Goal: Contribute content: Add original content to the website for others to see

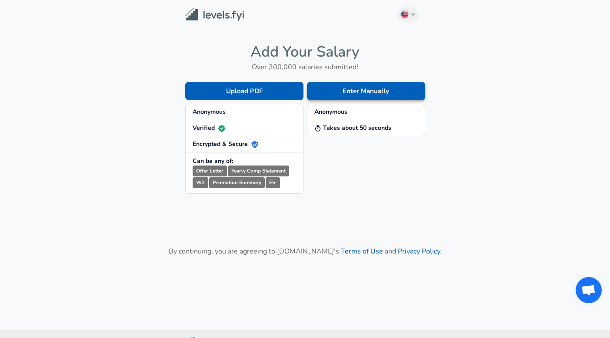
click at [346, 89] on button "Enter Manually" at bounding box center [366, 91] width 118 height 18
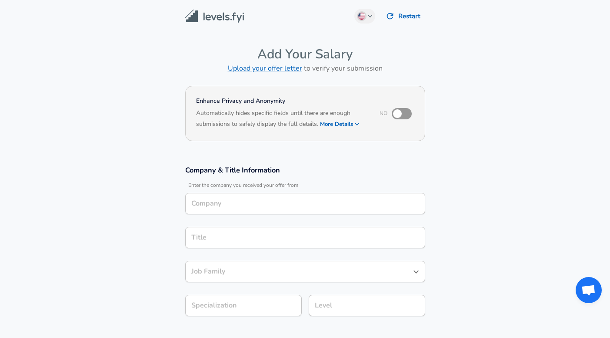
click at [406, 113] on input "checkbox" at bounding box center [398, 113] width 50 height 17
checkbox input "true"
click at [251, 204] on input "Company" at bounding box center [305, 203] width 232 height 13
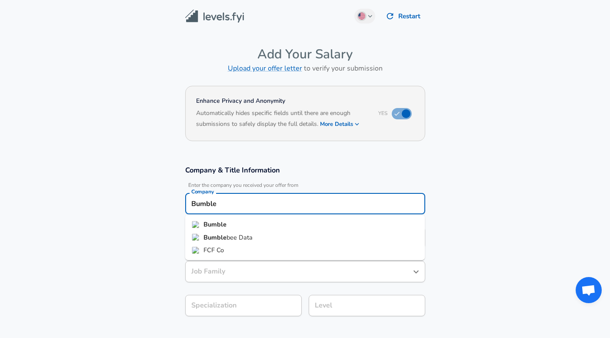
click at [240, 225] on li "Bumble" at bounding box center [305, 224] width 240 height 13
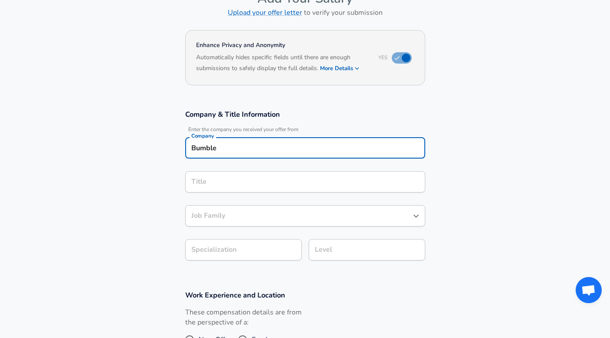
type input "Bumble"
click at [248, 178] on input "Title" at bounding box center [305, 181] width 232 height 13
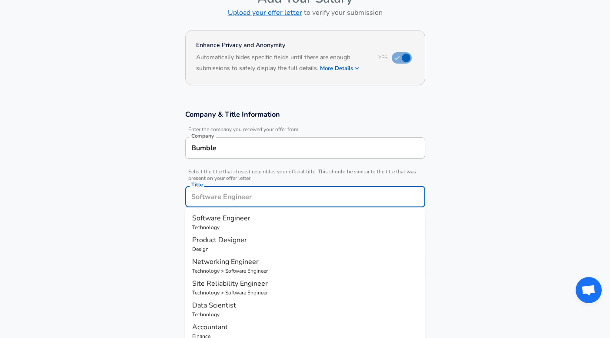
scroll to position [73, 0]
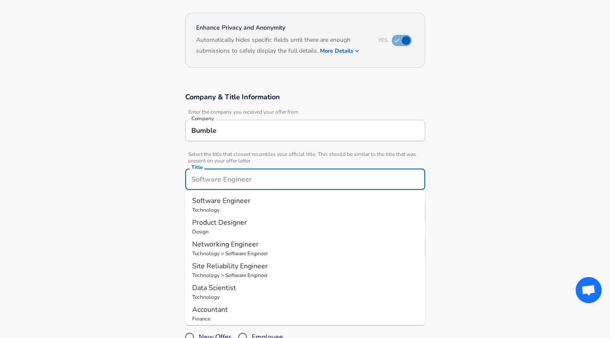
click at [235, 206] on p "Technology" at bounding box center [305, 210] width 226 height 8
type input "Software Engineer"
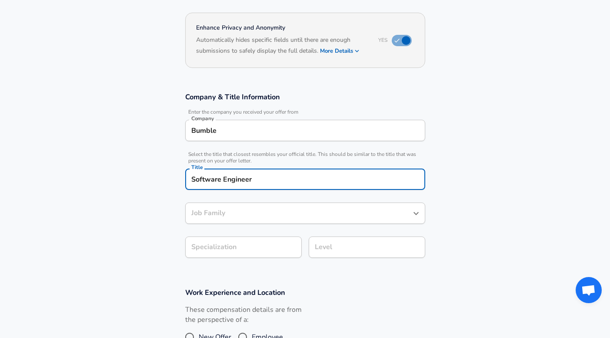
type input "Software Engineer"
click at [235, 249] on body "We value your privacy We use cookies to enhance your browsing experience, serve…" at bounding box center [305, 96] width 610 height 338
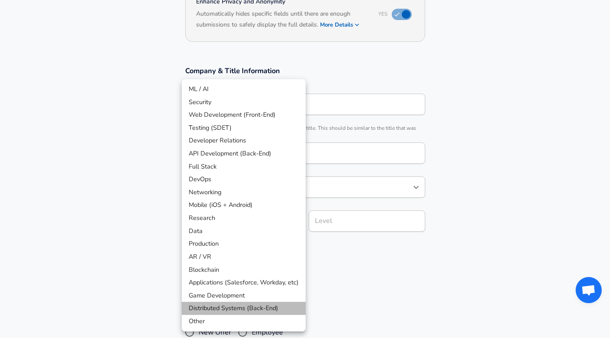
click at [201, 308] on li "Distributed Systems (Back-End)" at bounding box center [244, 308] width 124 height 13
type input "Distributed Systems (Back-End)"
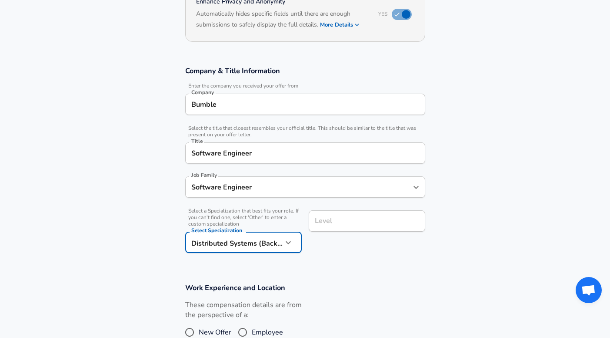
click at [327, 225] on div "Level Level" at bounding box center [367, 221] width 117 height 23
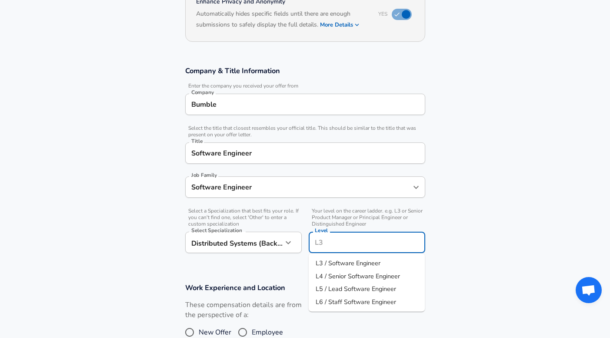
scroll to position [117, 0]
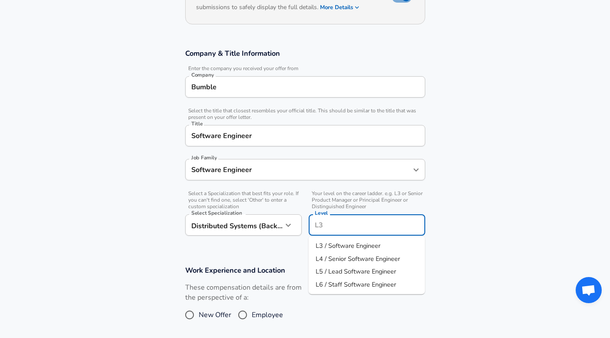
click at [337, 266] on li "L5 / Lead Software Engineer" at bounding box center [367, 271] width 117 height 13
type input "L5 / Lead Software Engineer"
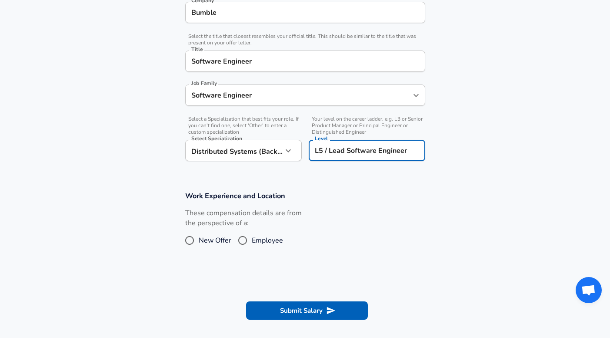
scroll to position [192, 0]
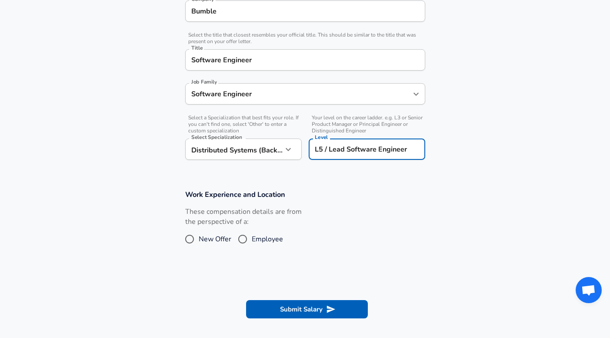
click at [274, 239] on span "Employee" at bounding box center [267, 239] width 31 height 10
click at [252, 239] on input "Employee" at bounding box center [243, 239] width 18 height 14
radio input "true"
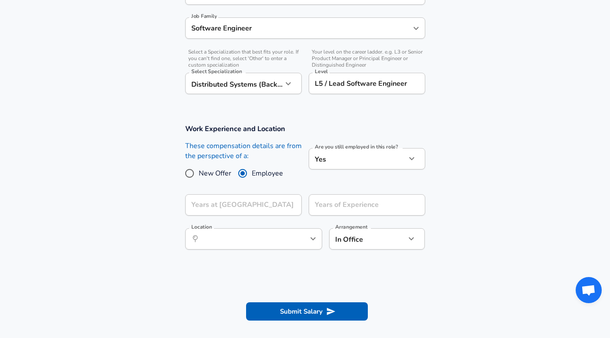
scroll to position [260, 0]
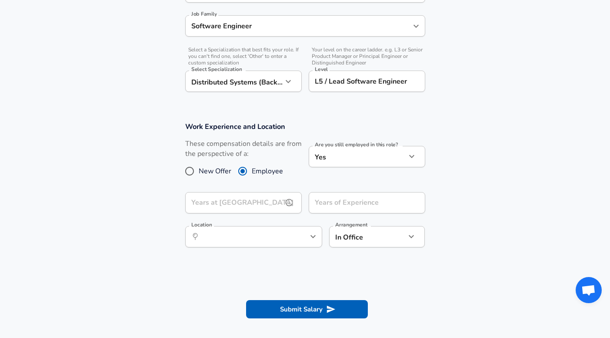
click at [249, 201] on input "Years at [GEOGRAPHIC_DATA]" at bounding box center [233, 202] width 97 height 21
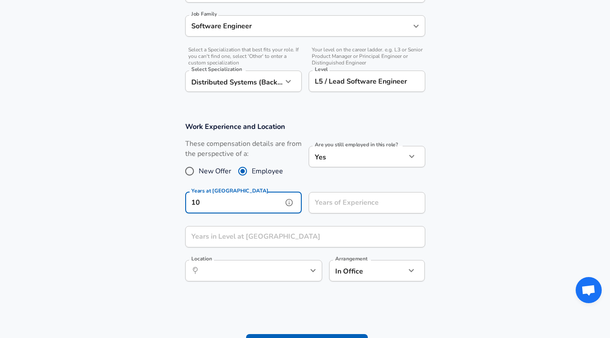
type input "10"
click at [340, 208] on input "Years of Experience" at bounding box center [357, 202] width 97 height 21
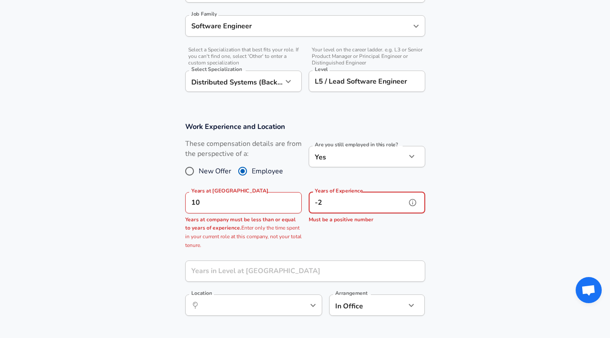
type input "-"
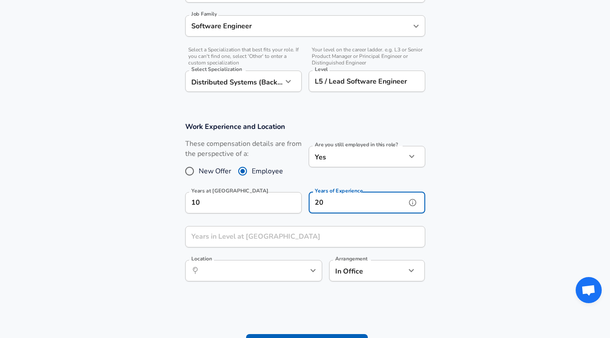
type input "20"
click at [306, 239] on input "Years in Level at [GEOGRAPHIC_DATA]" at bounding box center [295, 236] width 221 height 21
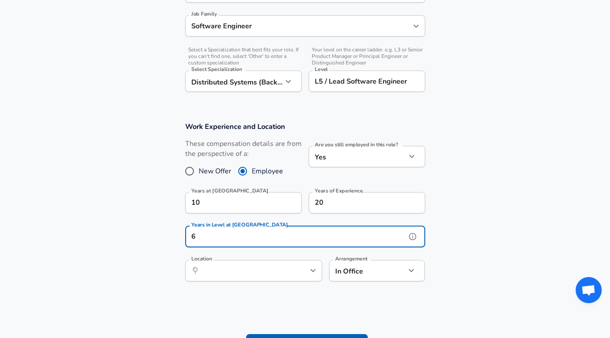
click at [271, 277] on div "​ Location" at bounding box center [253, 270] width 137 height 21
type input "6"
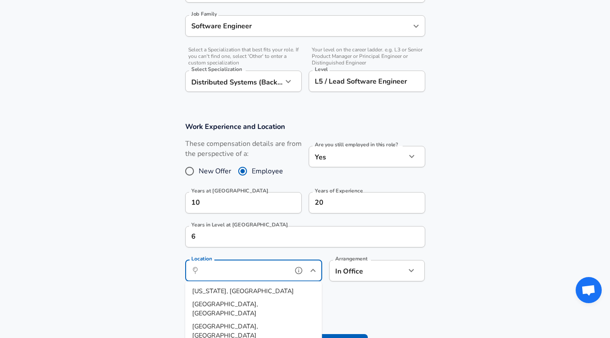
type input "L"
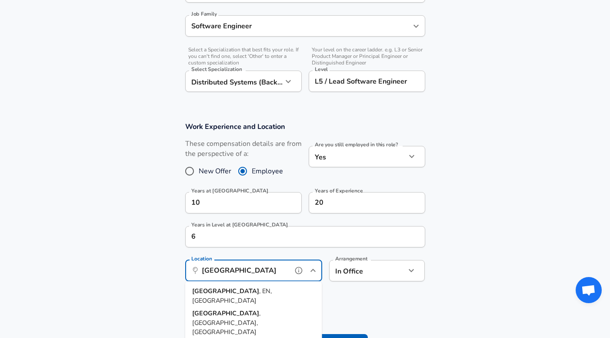
click at [240, 293] on span ", EN, [GEOGRAPHIC_DATA]" at bounding box center [232, 295] width 80 height 18
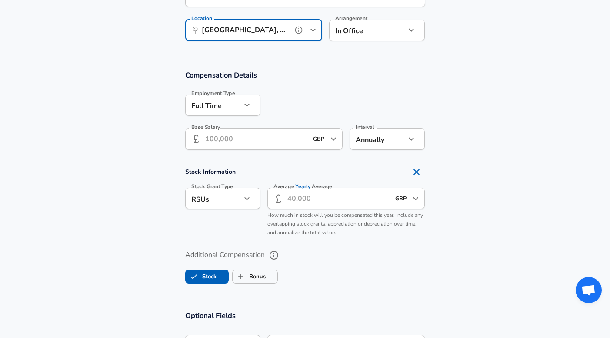
scroll to position [502, 0]
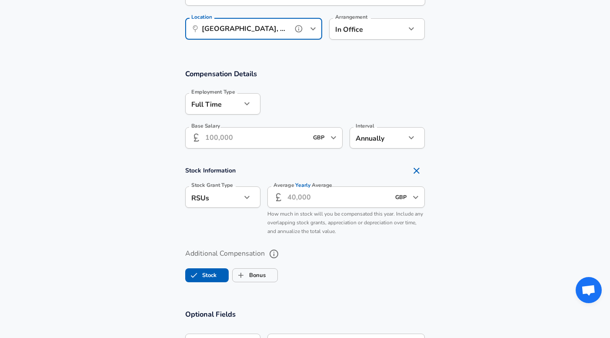
type input "[GEOGRAPHIC_DATA], EN, [GEOGRAPHIC_DATA]"
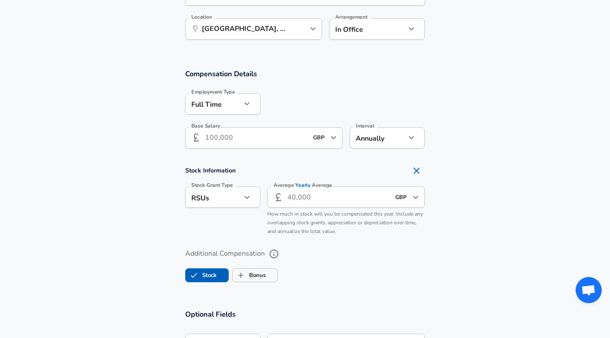
click at [249, 139] on input "Base Salary" at bounding box center [256, 137] width 103 height 21
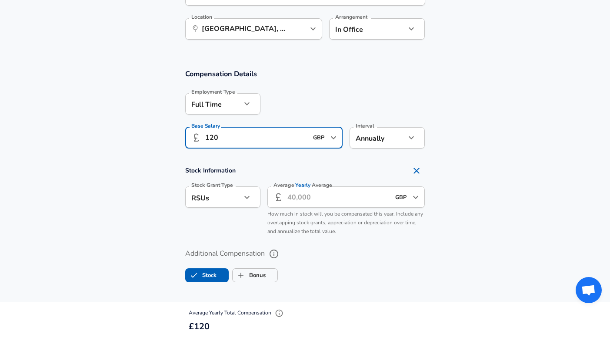
type input "120"
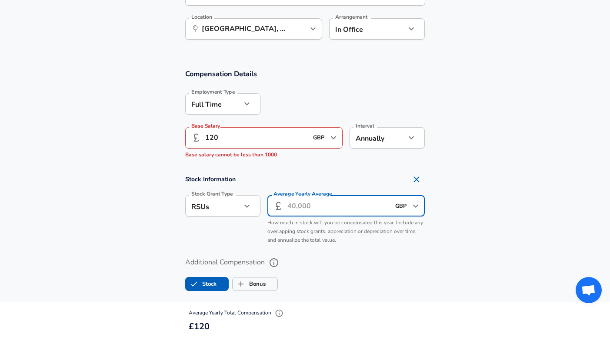
click at [331, 200] on input "Average Yearly Average" at bounding box center [339, 205] width 103 height 21
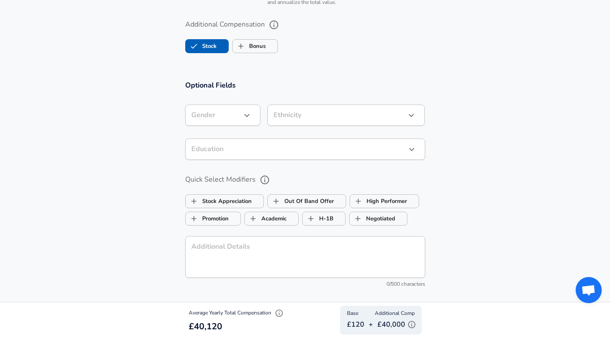
scroll to position [741, 0]
type input "40.000"
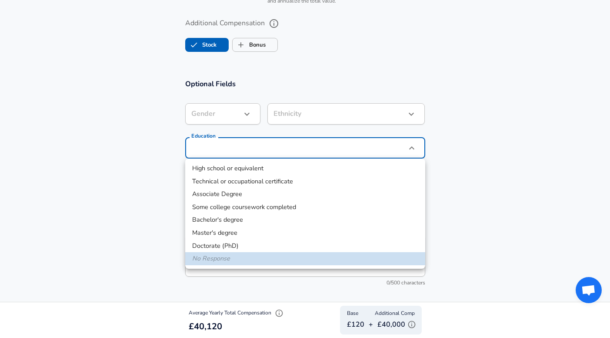
click at [228, 230] on li "Master's degree" at bounding box center [305, 232] width 240 height 13
type input "Masters degree"
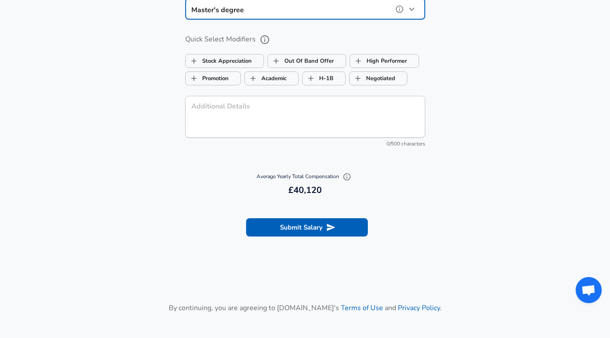
scroll to position [882, 0]
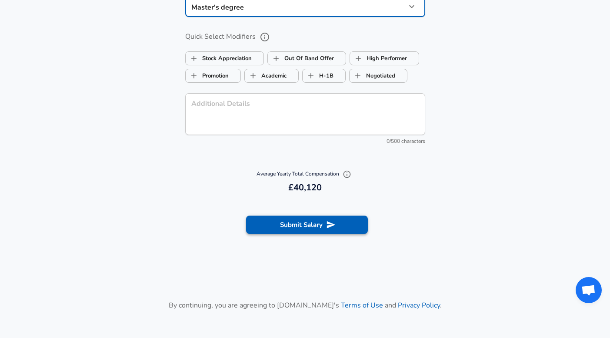
click at [283, 228] on button "Submit Salary" at bounding box center [307, 224] width 122 height 18
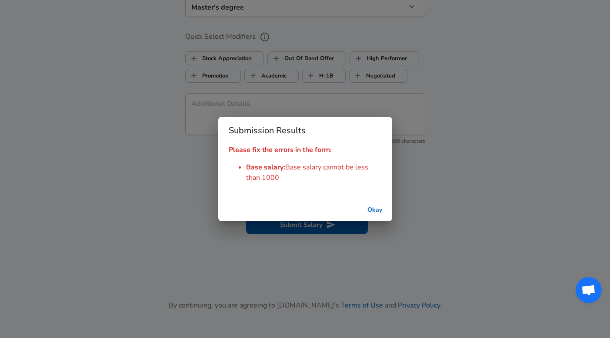
click at [375, 206] on button "Okay" at bounding box center [375, 210] width 28 height 16
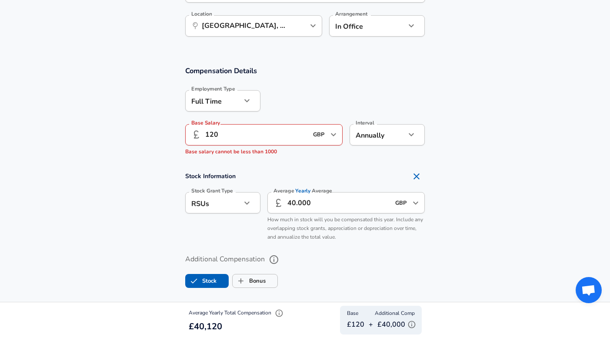
scroll to position [476, 0]
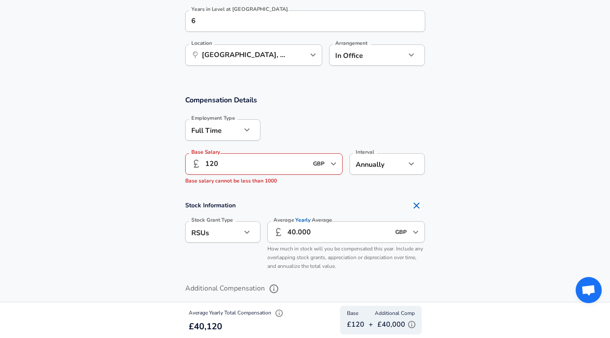
click at [250, 161] on input "120" at bounding box center [256, 163] width 103 height 21
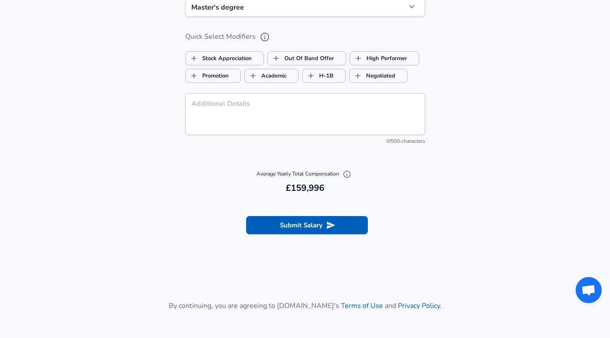
scroll to position [904, 0]
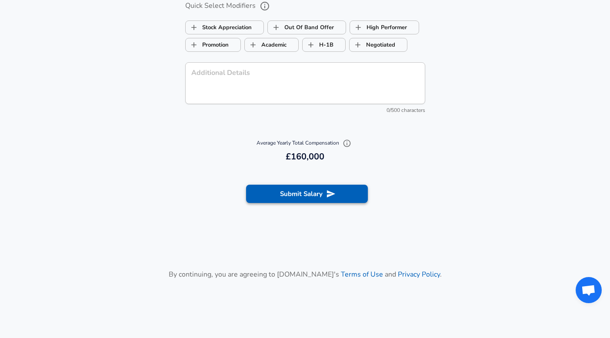
type input "120.000"
click at [297, 194] on button "Submit Salary" at bounding box center [307, 193] width 122 height 18
